Goal: Find specific page/section: Find specific page/section

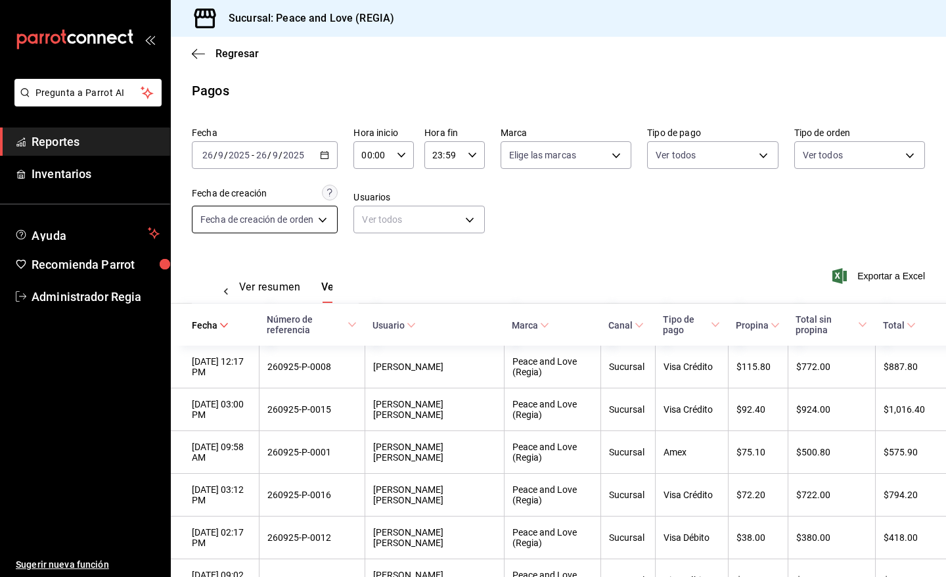
scroll to position [0, 39]
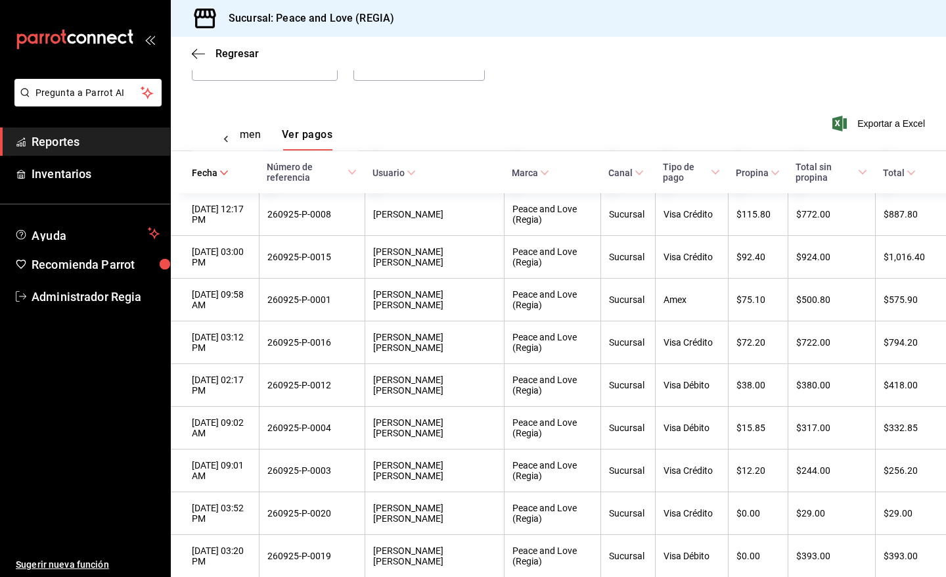
click at [235, 60] on div "Regresar" at bounding box center [558, 53] width 775 height 33
click at [242, 56] on span "Regresar" at bounding box center [236, 53] width 43 height 12
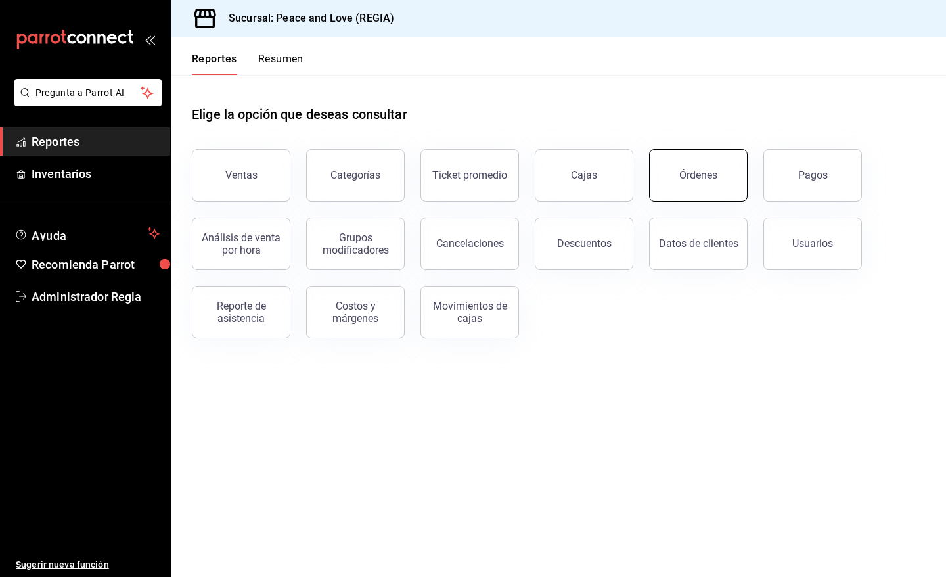
click at [716, 168] on button "Órdenes" at bounding box center [698, 175] width 98 height 53
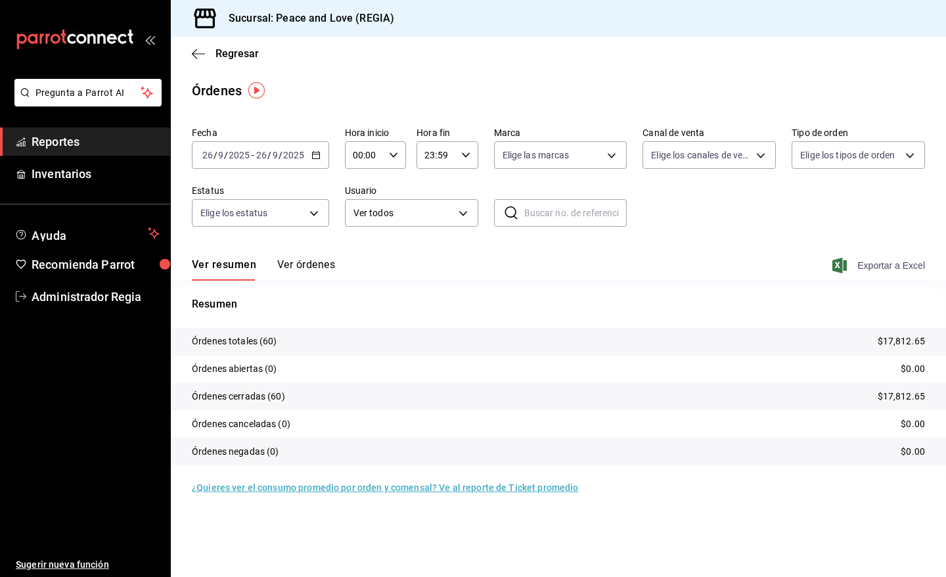
click at [862, 259] on span "Exportar a Excel" at bounding box center [880, 265] width 90 height 16
click at [251, 53] on span "Regresar" at bounding box center [236, 53] width 43 height 12
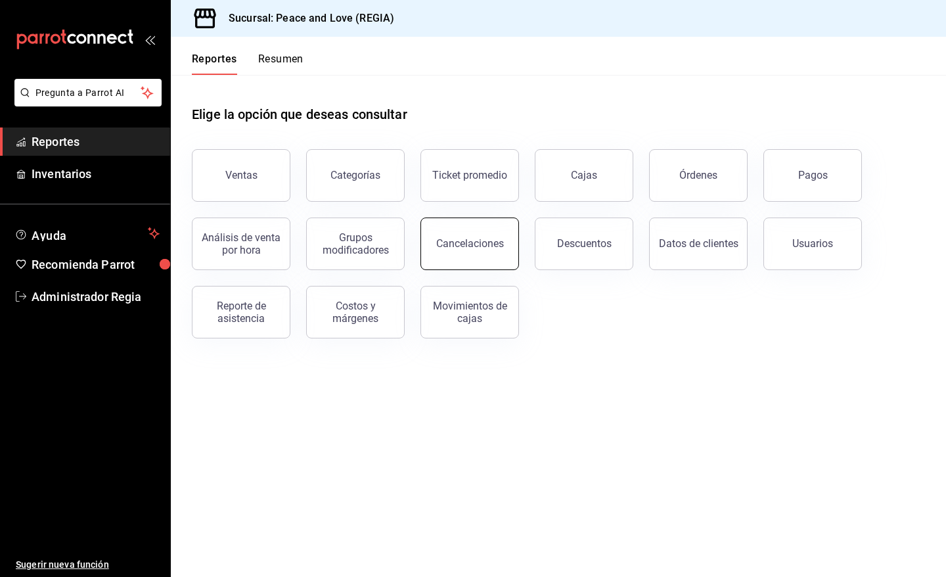
click at [464, 244] on div "Cancelaciones" at bounding box center [470, 243] width 68 height 12
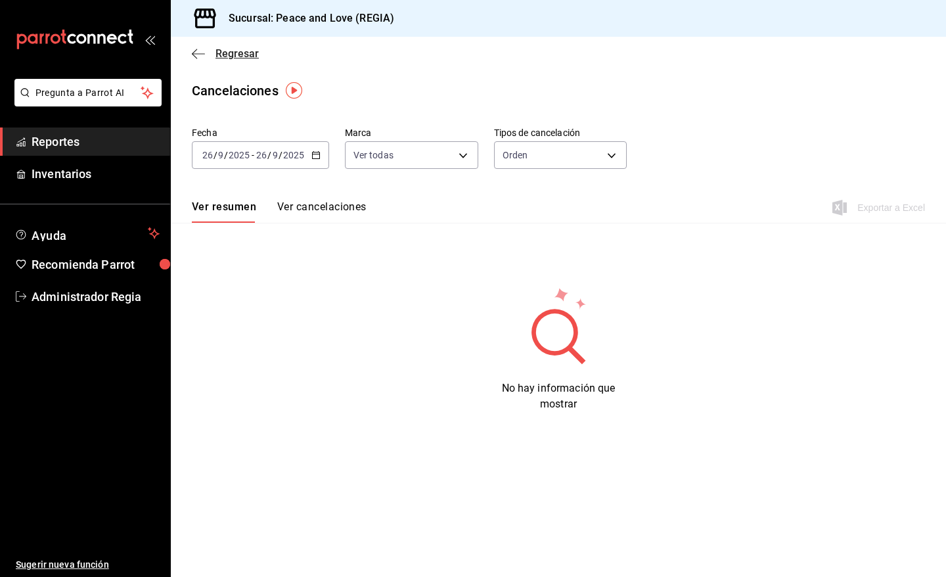
click at [241, 55] on span "Regresar" at bounding box center [236, 53] width 43 height 12
